Goal: Task Accomplishment & Management: Use online tool/utility

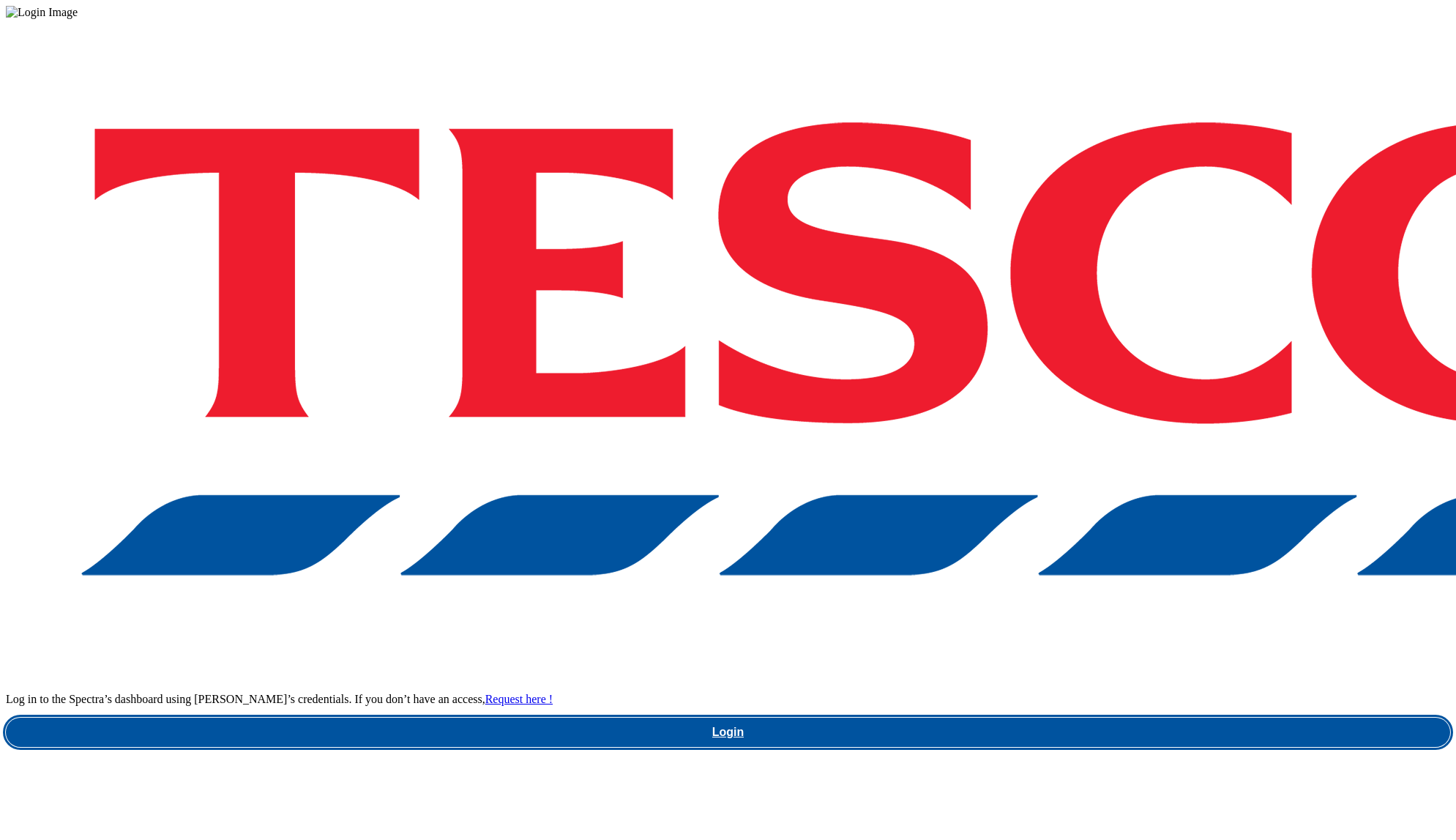
click at [1133, 718] on link "Login" at bounding box center [728, 732] width 1444 height 30
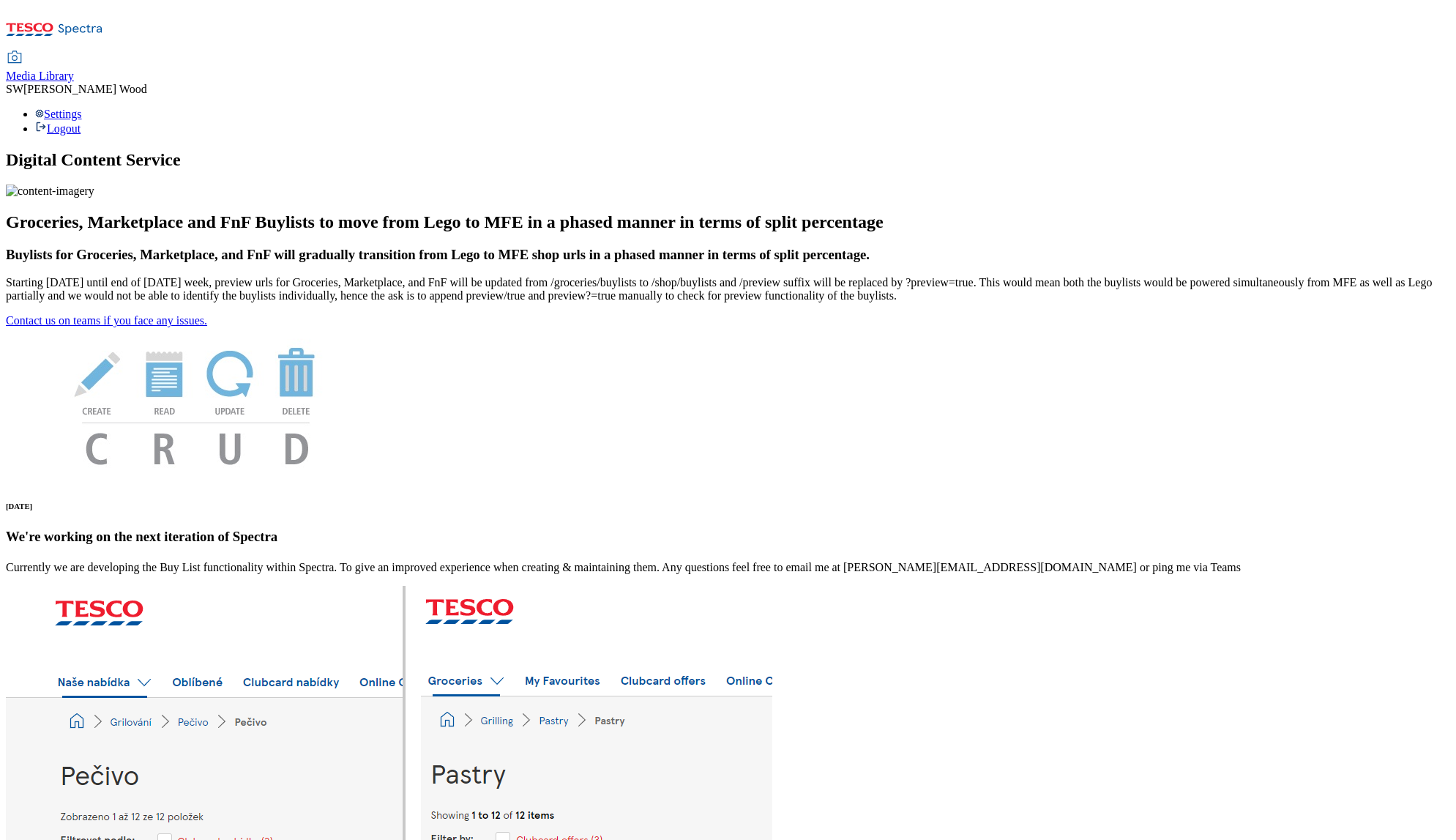
click at [74, 69] on span "Media Library" at bounding box center [40, 75] width 68 height 13
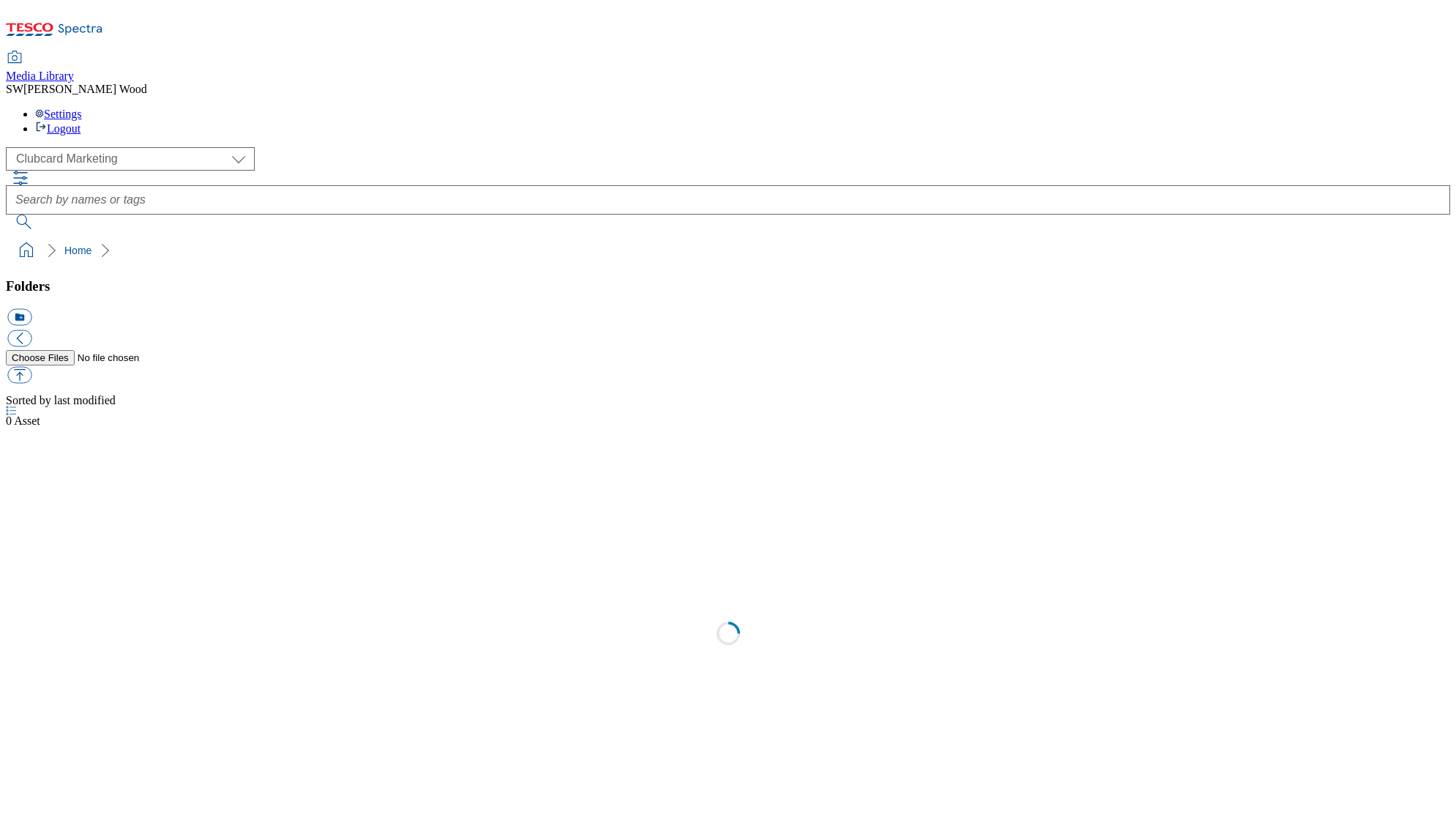
scroll to position [2, 0]
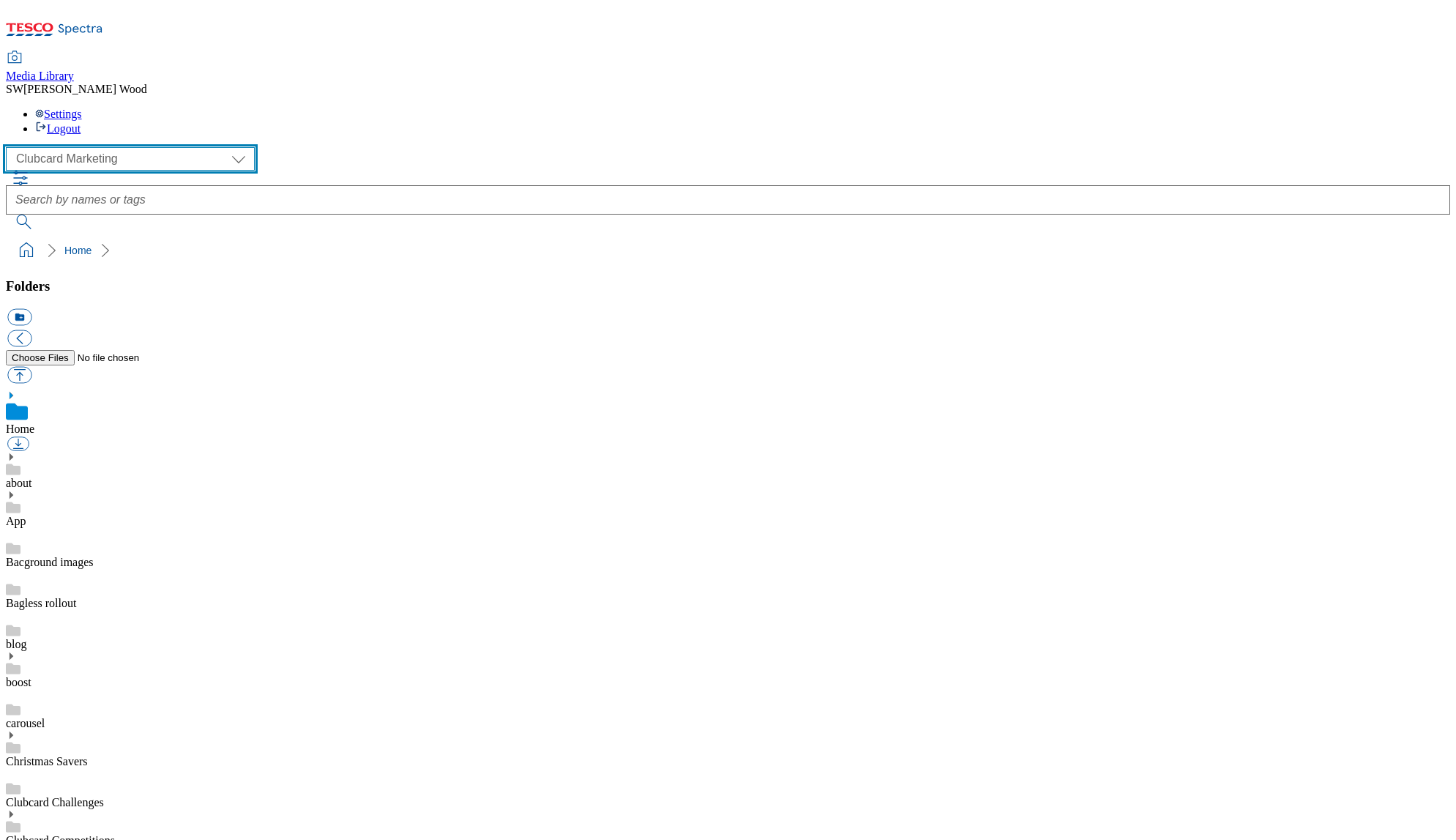
select select "flare-ghs-mktg"
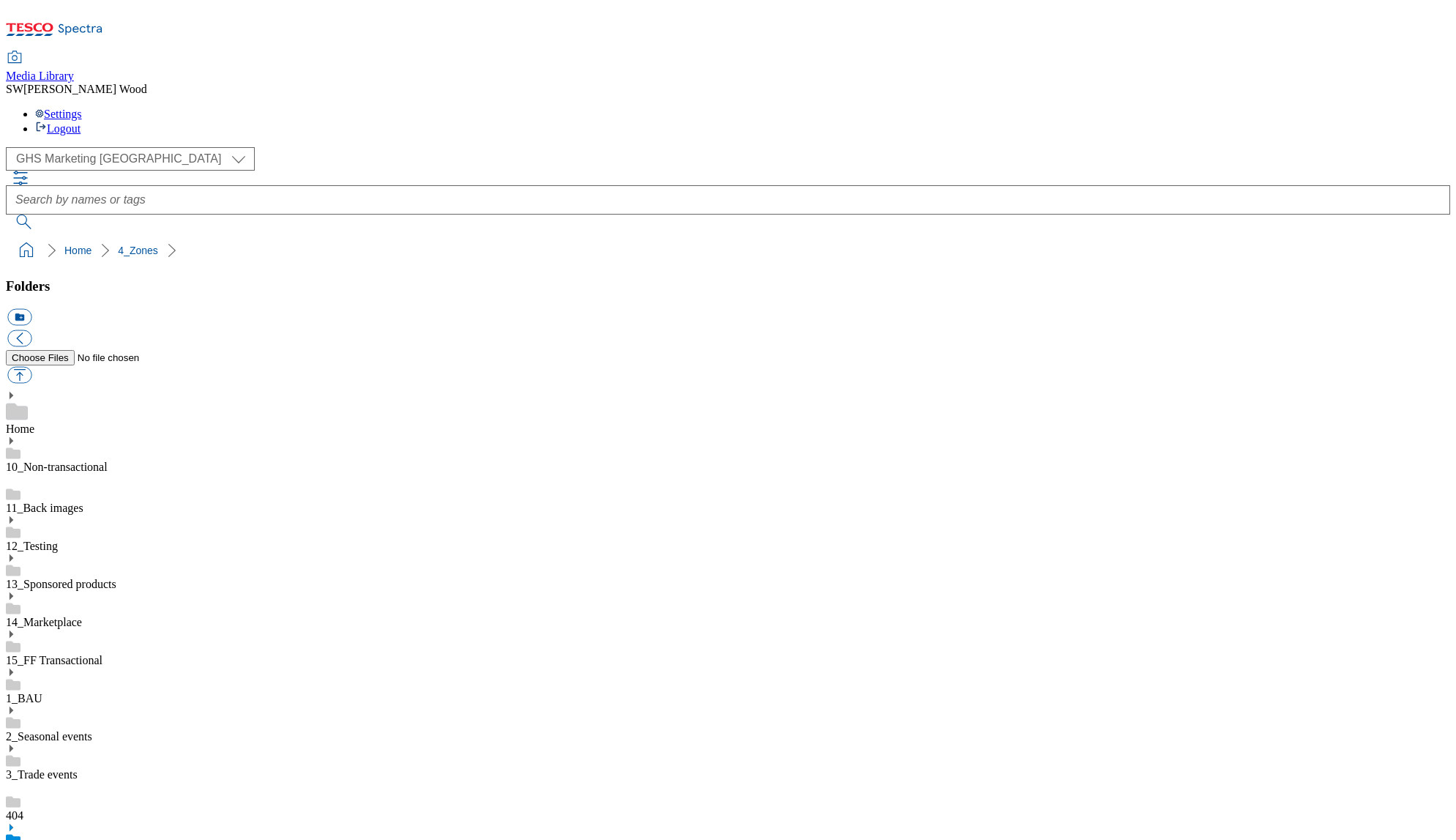
click at [16, 822] on icon at bounding box center [11, 827] width 10 height 10
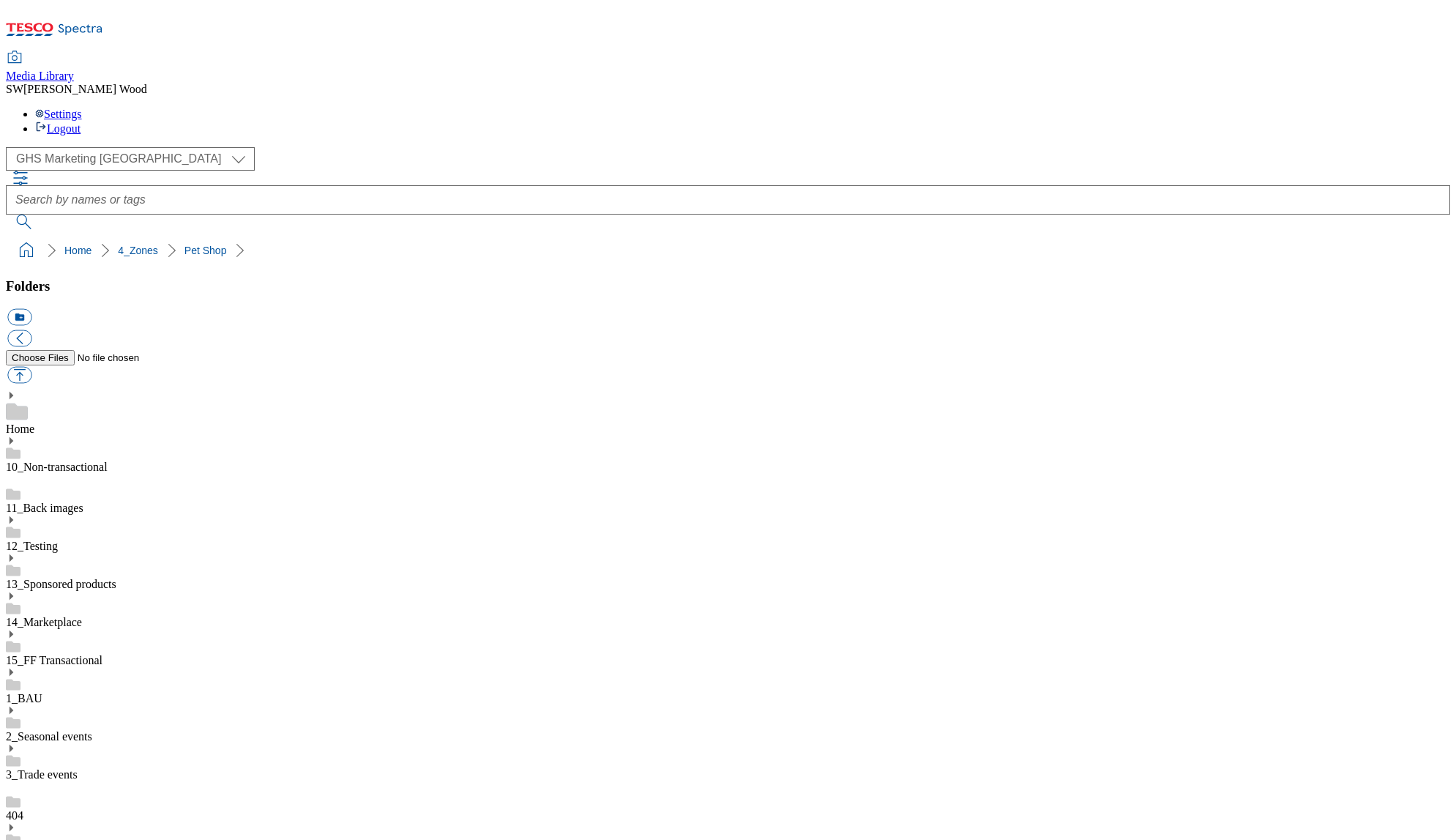
drag, startPoint x: 59, startPoint y: 393, endPoint x: 68, endPoint y: 395, distance: 9.2
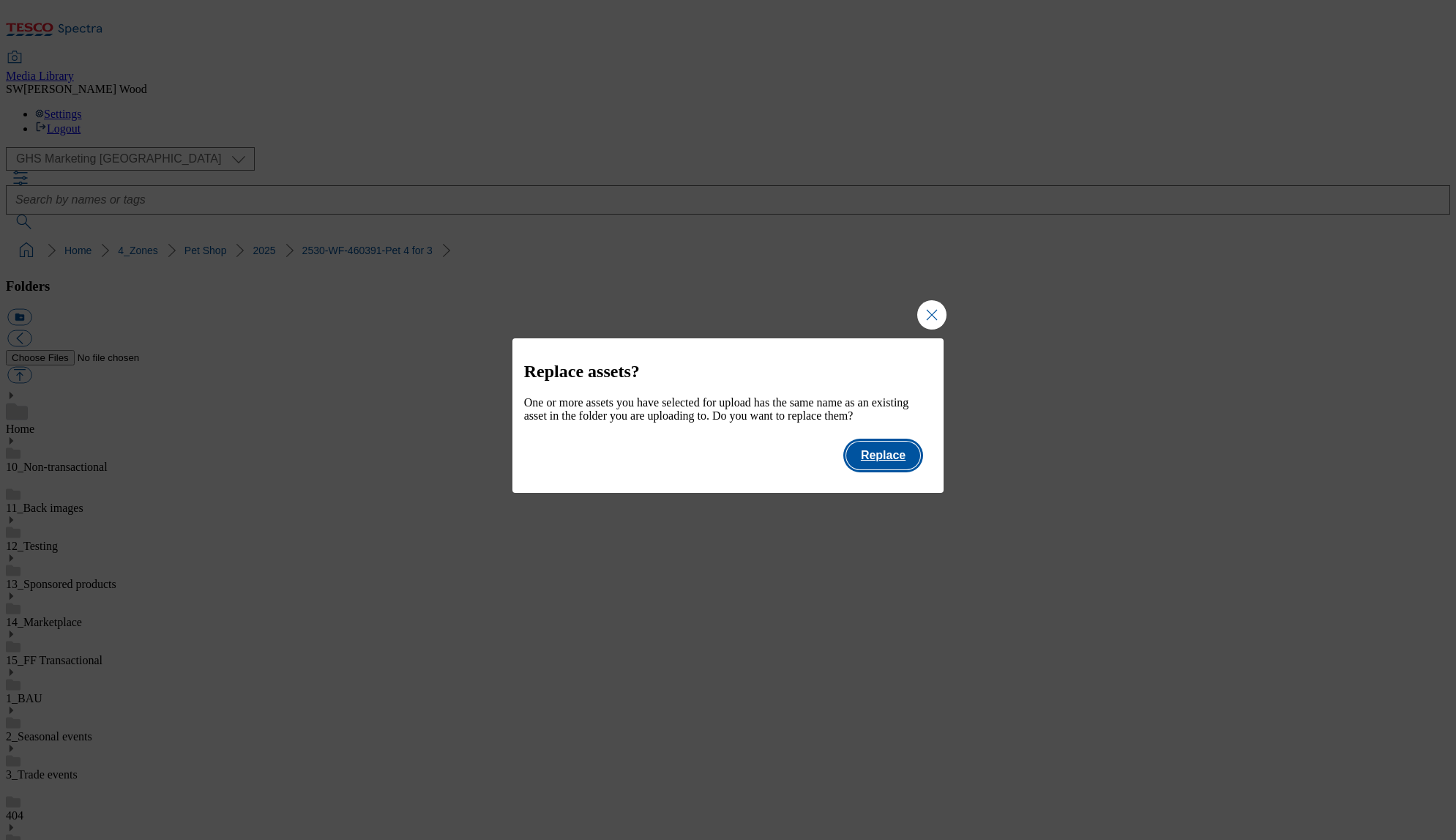
click at [900, 469] on button "Replace" at bounding box center [883, 455] width 74 height 28
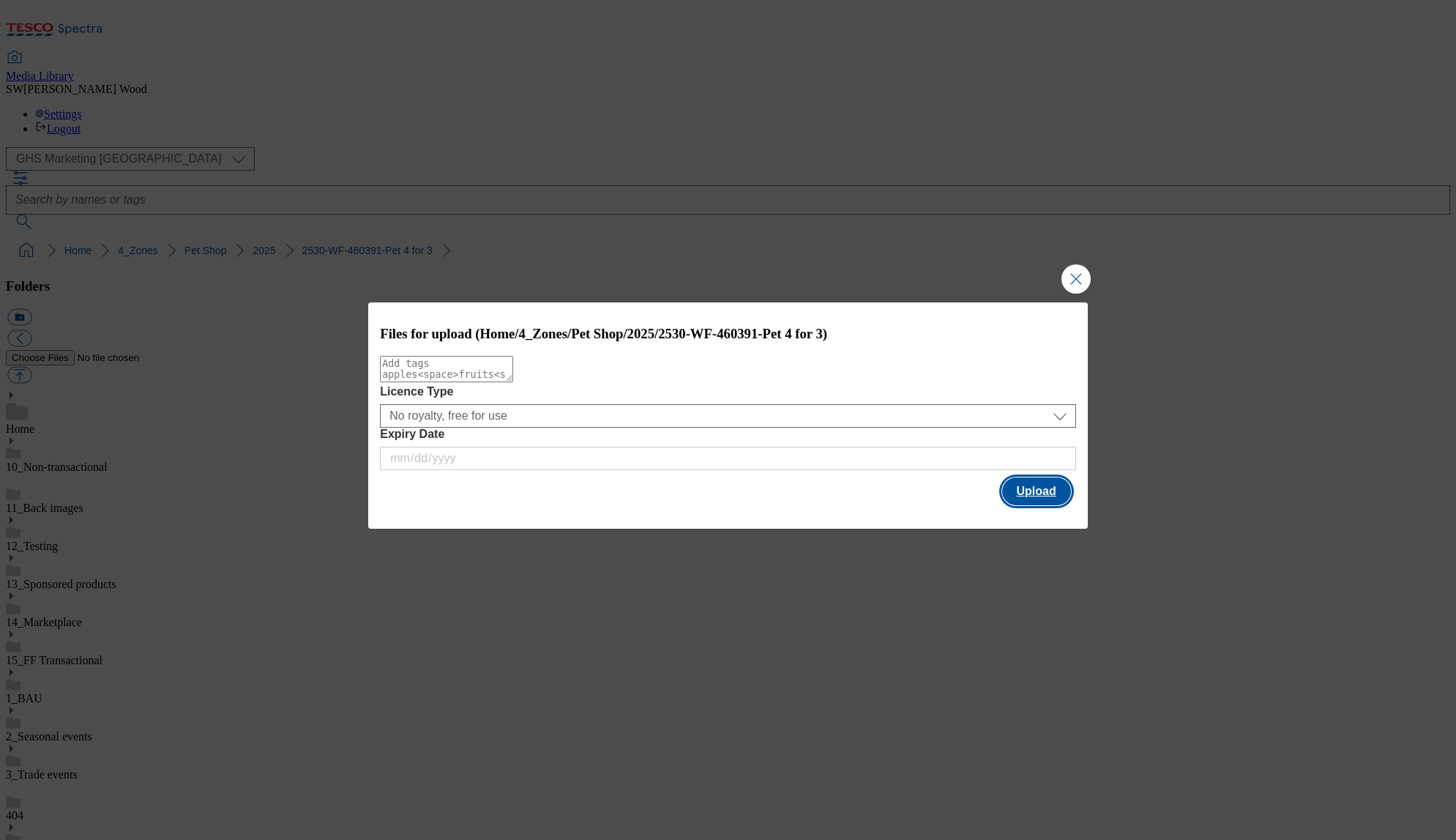
click at [1034, 494] on button "Upload" at bounding box center [1036, 491] width 69 height 28
